Goal: Task Accomplishment & Management: Manage account settings

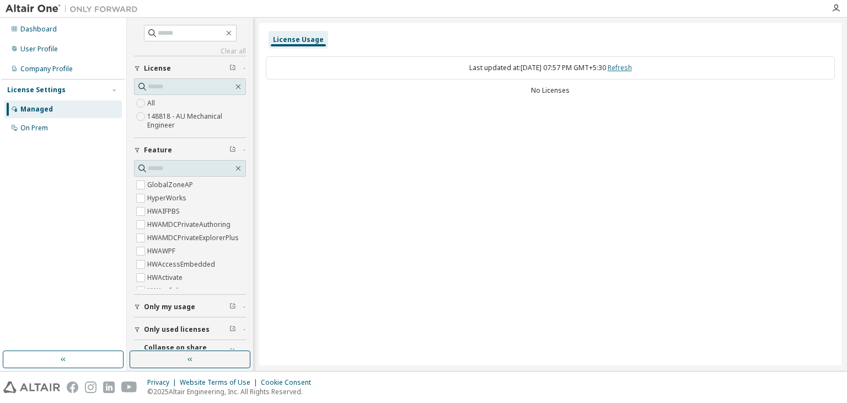
click at [632, 70] on link "Refresh" at bounding box center [620, 67] width 24 height 9
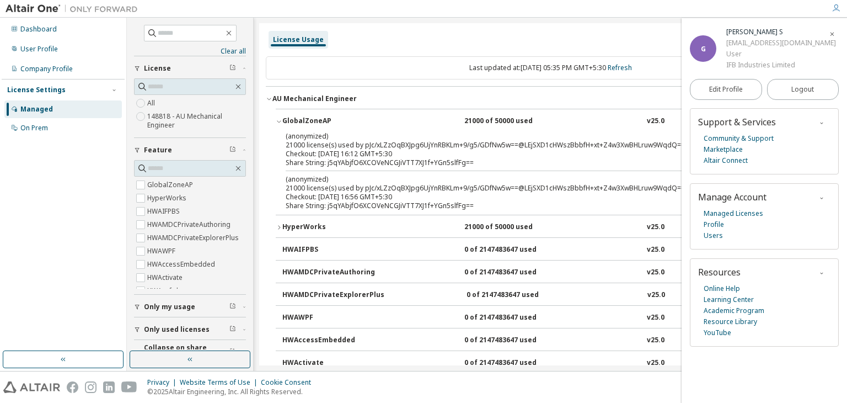
click at [613, 71] on div "Last updated at: Wed 2025-09-10 05:35 PM GMT+5:30 Refresh" at bounding box center [550, 67] width 569 height 23
click at [616, 71] on div "Last updated at: Wed 2025-09-10 05:35 PM GMT+5:30 Refresh" at bounding box center [550, 67] width 569 height 23
click at [622, 71] on link "Refresh" at bounding box center [620, 67] width 24 height 9
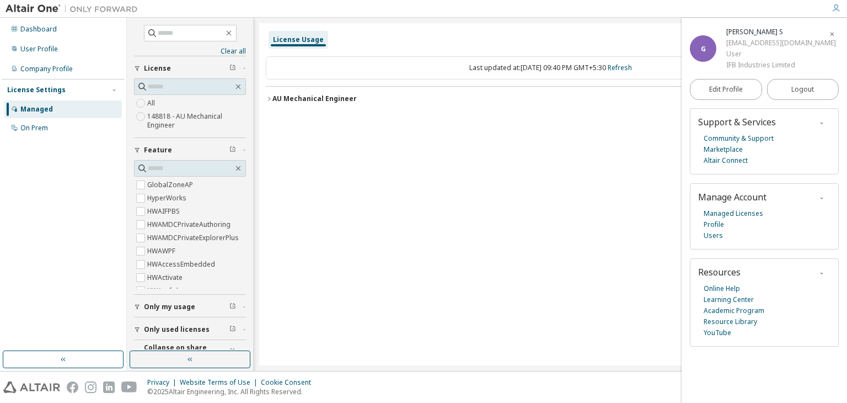
click at [270, 99] on icon "button" at bounding box center [269, 98] width 7 height 7
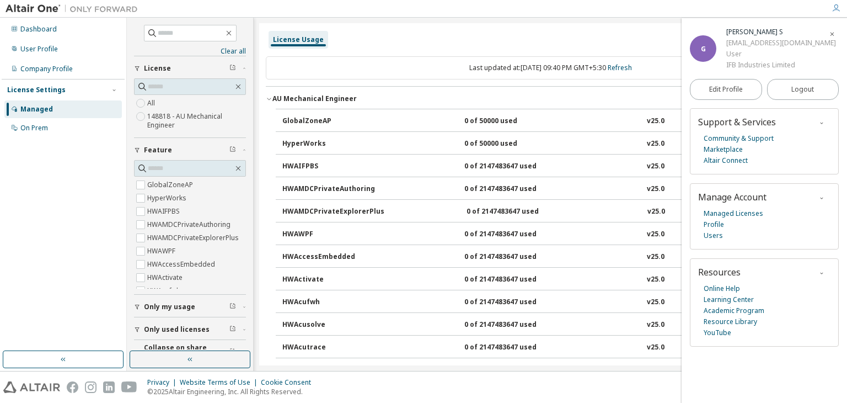
click at [311, 126] on button "GlobalZoneAP 0 of 50000 used v25.0 Expire date: 2025-11-01" at bounding box center [553, 121] width 543 height 24
click at [790, 88] on button "Logout" at bounding box center [803, 89] width 72 height 21
